Goal: Task Accomplishment & Management: Use online tool/utility

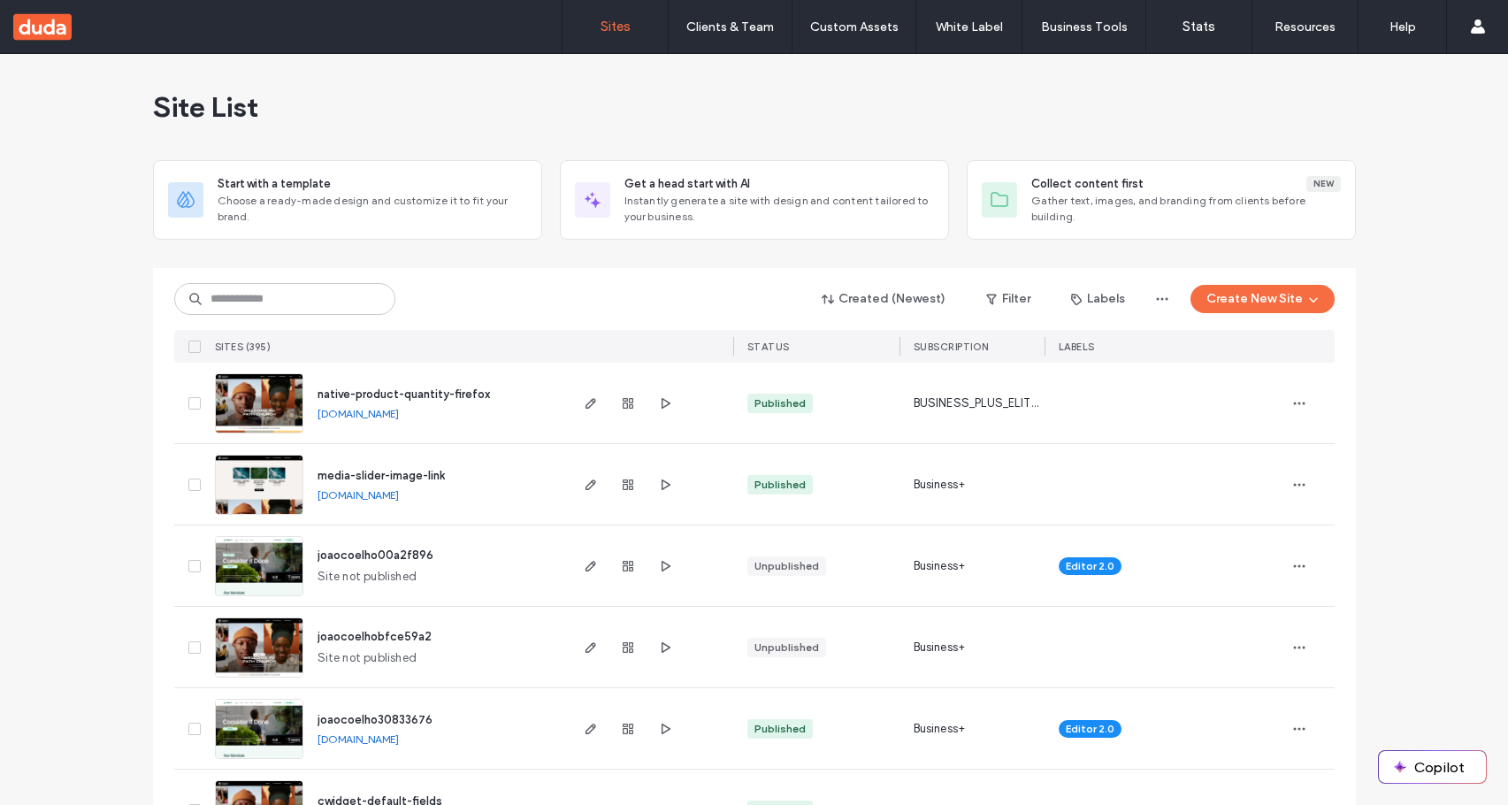
drag, startPoint x: 1220, startPoint y: 304, endPoint x: 1218, endPoint y: 315, distance: 10.8
click at [1220, 304] on button "Create New Site" at bounding box center [1263, 299] width 144 height 28
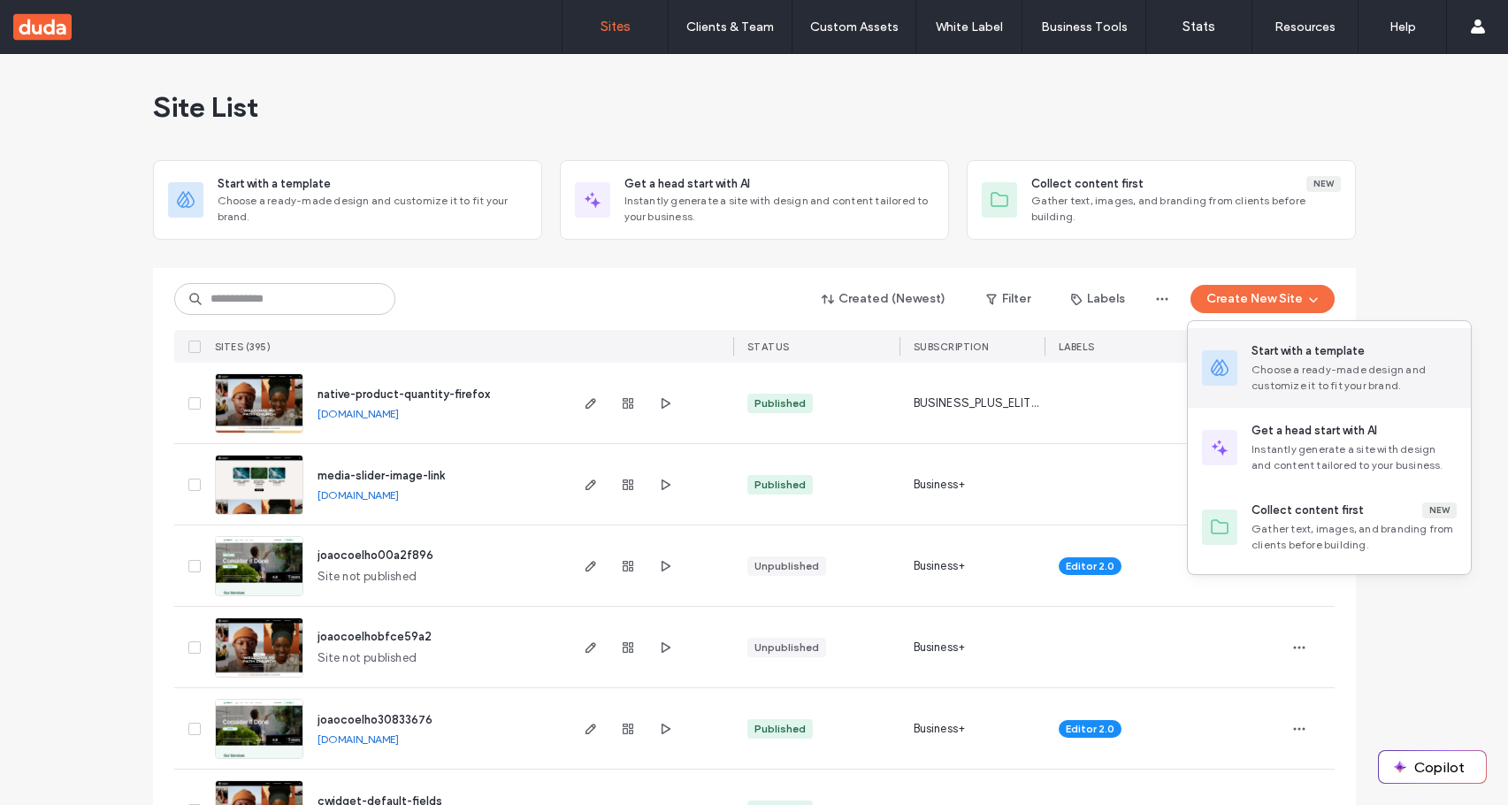
click at [1225, 349] on div "Start with a template Choose a ready-made design and customize it to fit your b…" at bounding box center [1329, 368] width 283 height 80
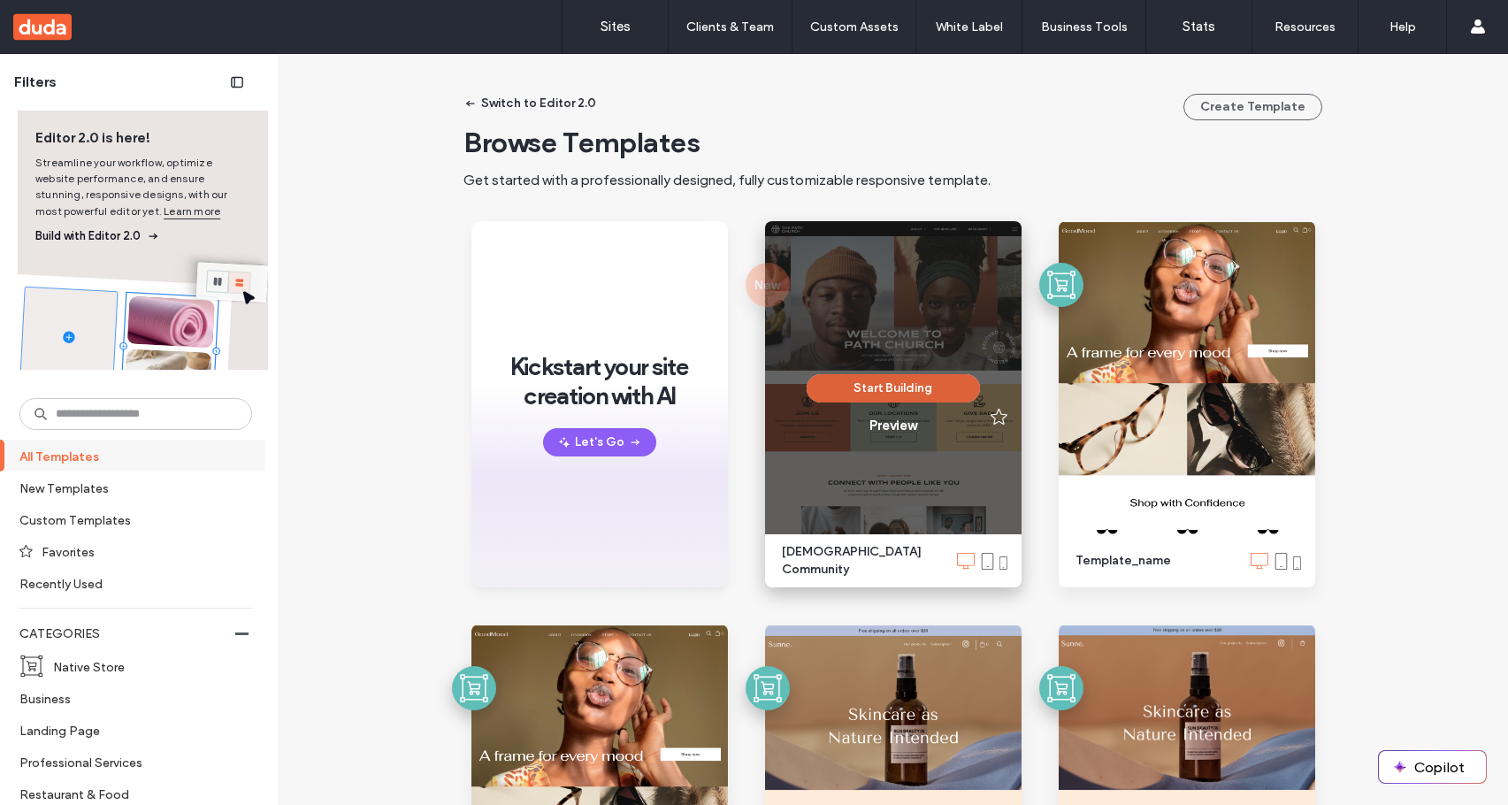
click at [933, 384] on button "Start Building" at bounding box center [893, 388] width 173 height 28
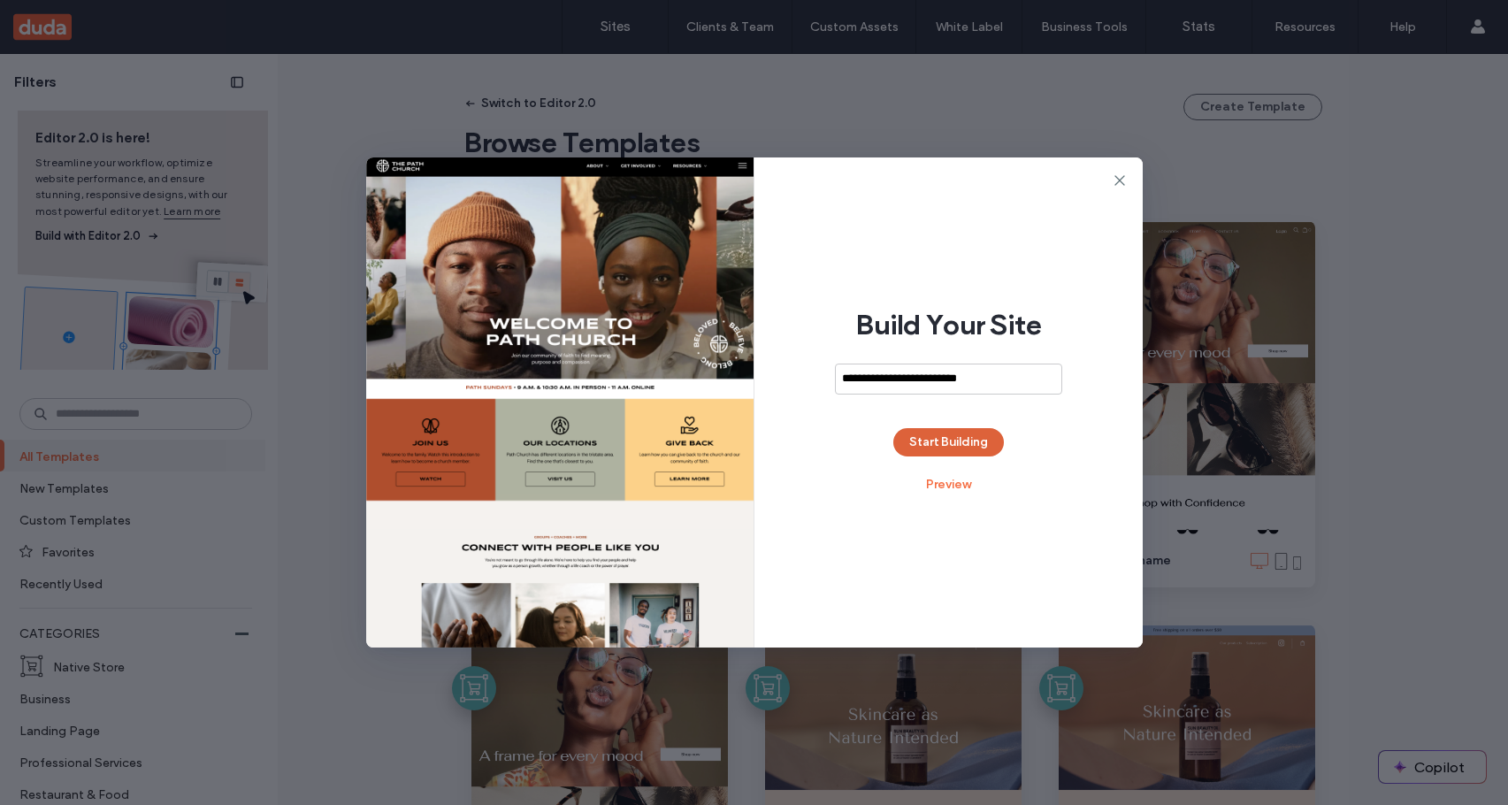
type input "**********"
click at [931, 451] on button "Start Building" at bounding box center [948, 442] width 111 height 28
